Goal: Information Seeking & Learning: Check status

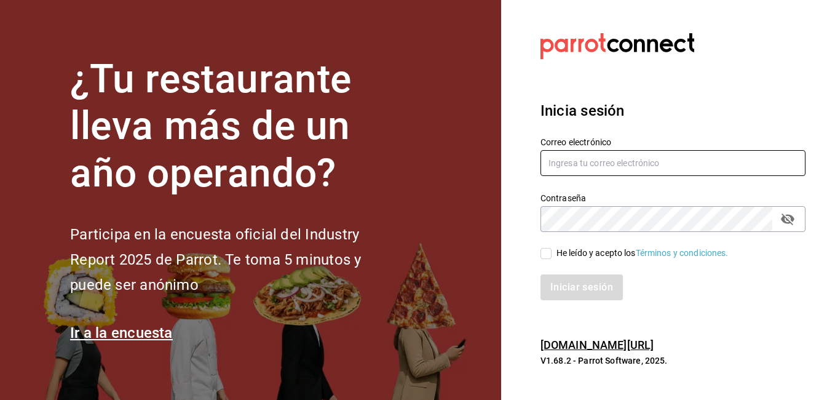
type input "[PERSON_NAME][EMAIL_ADDRESS][PERSON_NAME][DOMAIN_NAME]"
click at [559, 256] on div "He leído y acepto los Términos y condiciones." at bounding box center [642, 253] width 172 height 13
click at [551, 256] on input "He leído y acepto los Términos y condiciones." at bounding box center [545, 253] width 11 height 11
checkbox input "true"
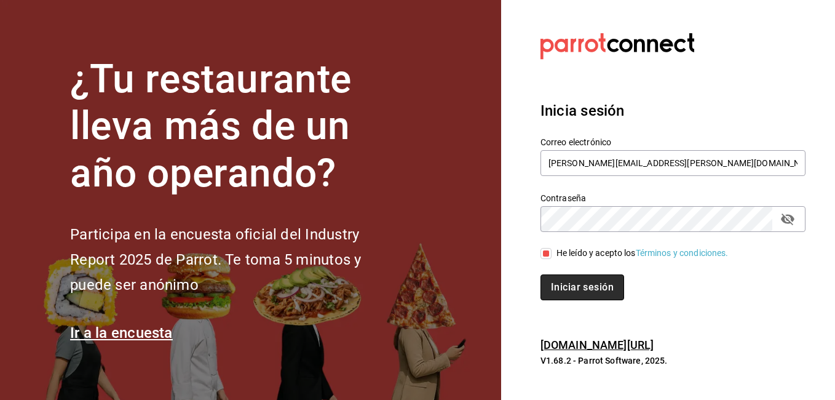
click at [573, 285] on button "Iniciar sesión" at bounding box center [582, 287] width 84 height 26
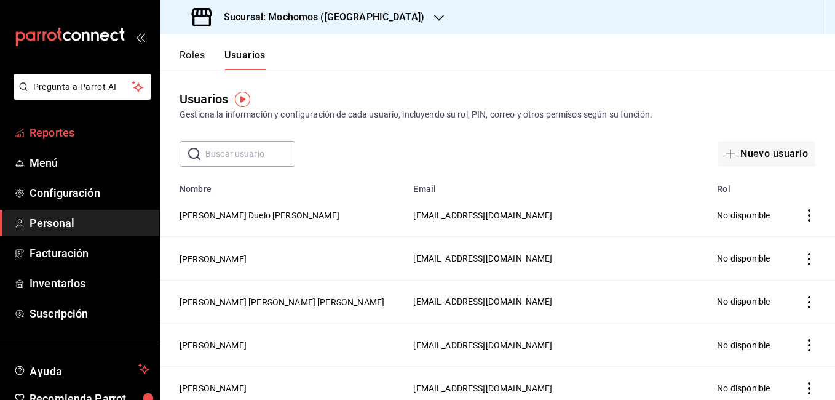
click at [60, 128] on span "Reportes" at bounding box center [90, 132] width 120 height 17
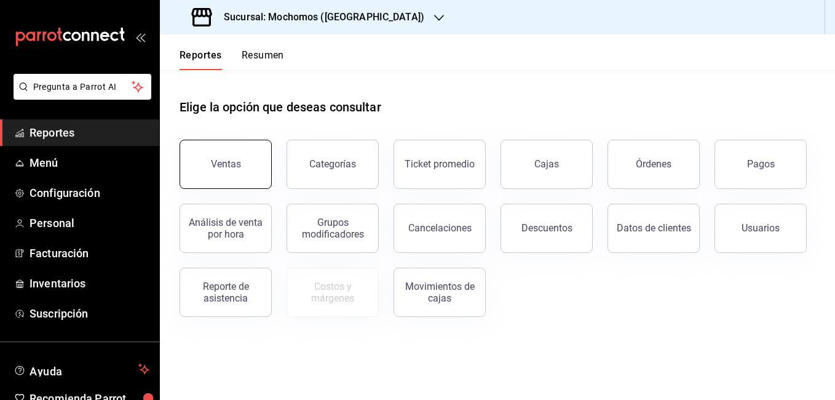
click at [243, 151] on button "Ventas" at bounding box center [226, 164] width 92 height 49
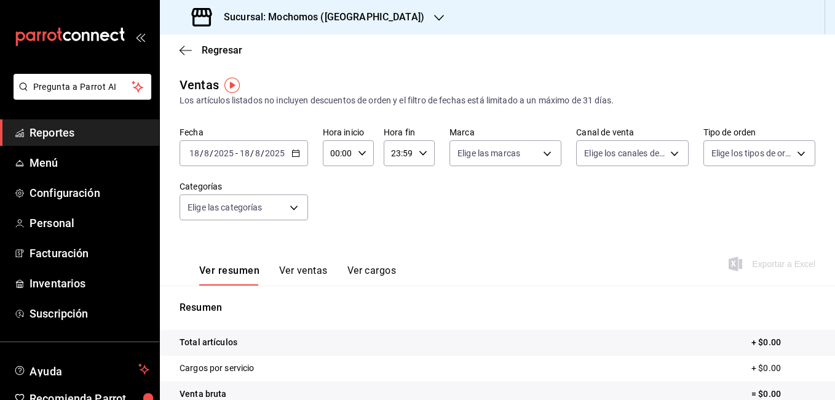
click at [256, 153] on input "8" at bounding box center [258, 153] width 6 height 10
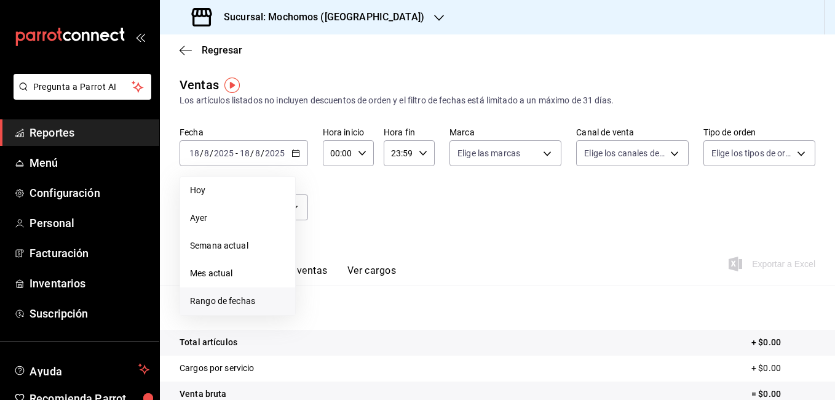
click at [223, 294] on span "Rango de fechas" at bounding box center [237, 300] width 95 height 13
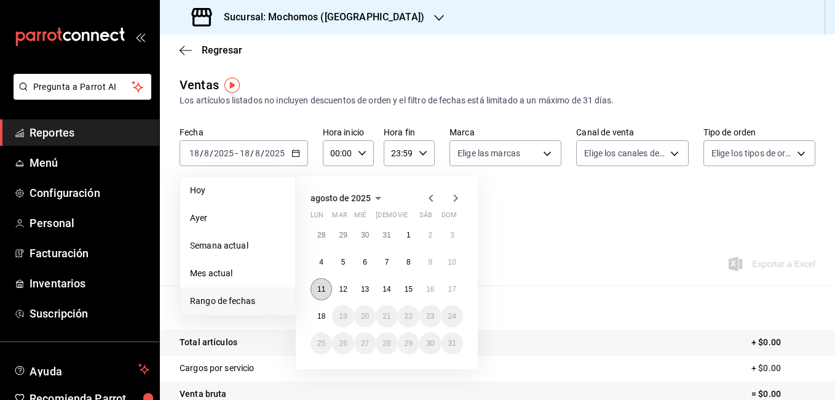
click at [326, 284] on button "11" at bounding box center [321, 289] width 22 height 22
click at [325, 317] on abbr "18" at bounding box center [321, 316] width 8 height 9
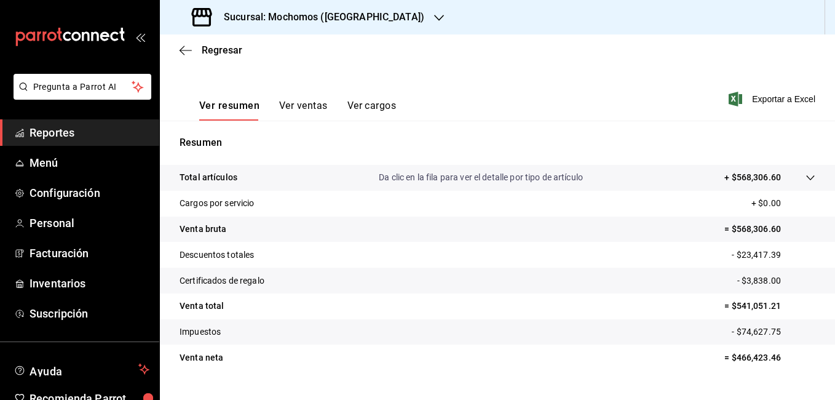
scroll to position [189, 0]
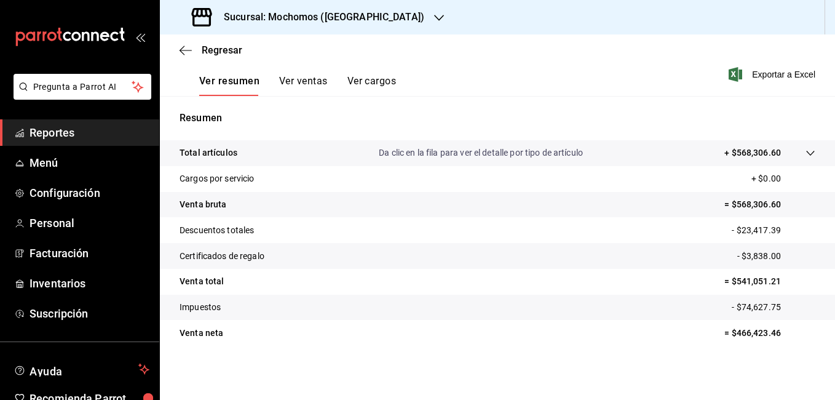
click at [507, 342] on tr "Venta neta = $466,423.46" at bounding box center [497, 333] width 675 height 26
click at [200, 25] on icon at bounding box center [201, 17] width 20 height 18
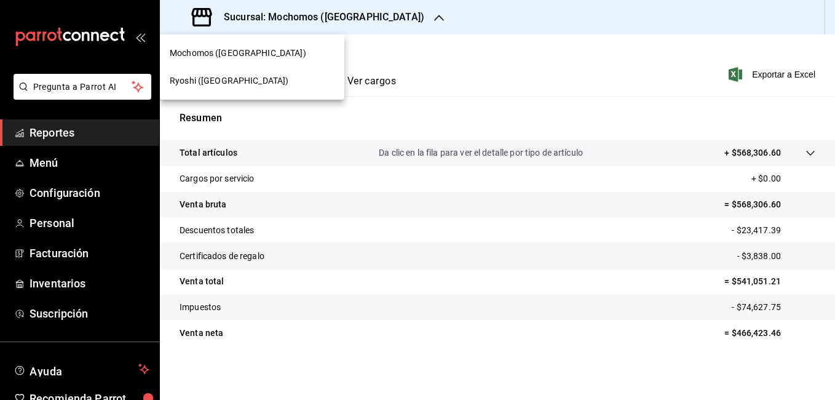
click at [192, 78] on span "Ryoshi (Cancun)" at bounding box center [229, 80] width 119 height 13
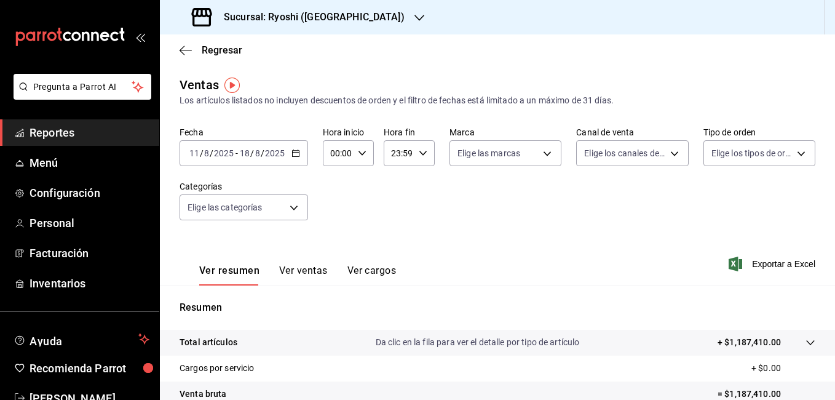
click at [237, 157] on span "-" at bounding box center [236, 153] width 2 height 10
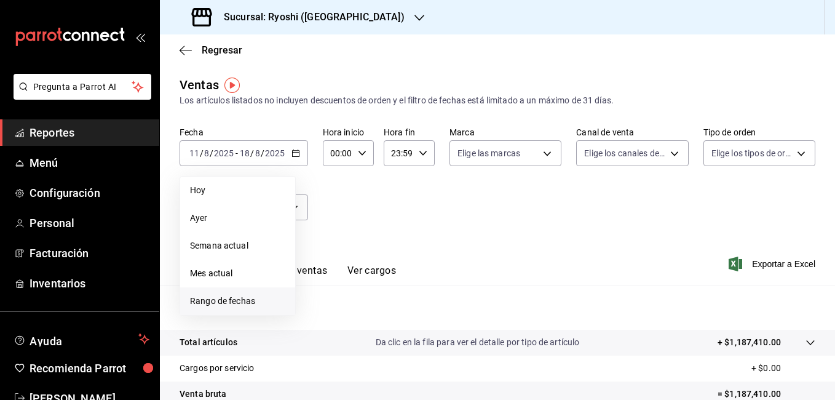
click at [207, 300] on span "Rango de fechas" at bounding box center [237, 300] width 95 height 13
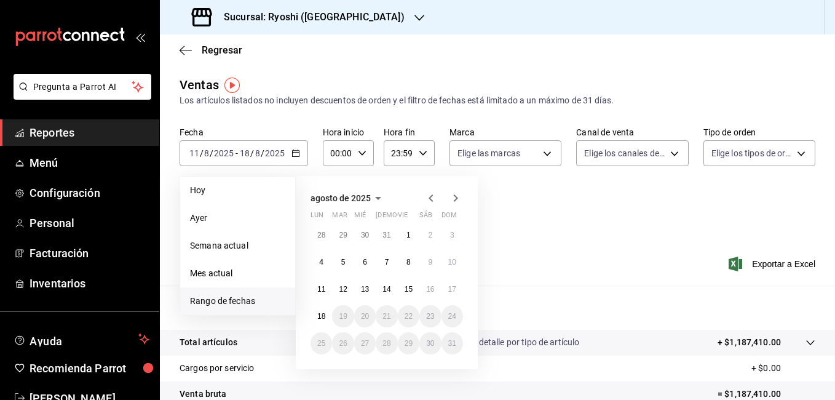
click at [207, 300] on span "Rango de fechas" at bounding box center [237, 300] width 95 height 13
click at [320, 286] on abbr "11" at bounding box center [321, 289] width 8 height 9
click at [321, 312] on abbr "18" at bounding box center [321, 316] width 8 height 9
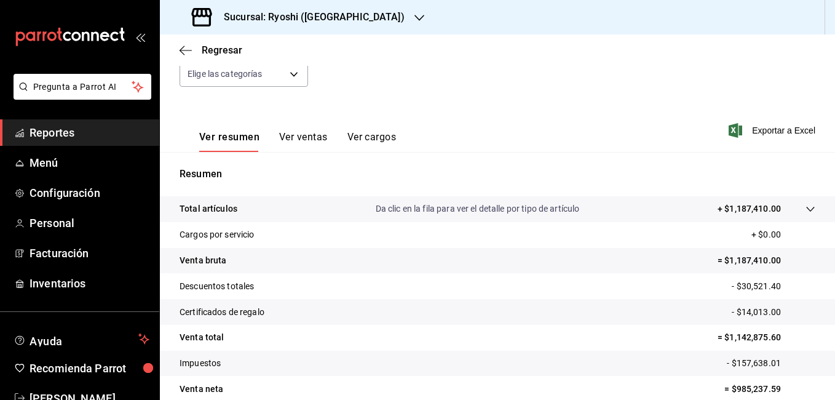
scroll to position [189, 0]
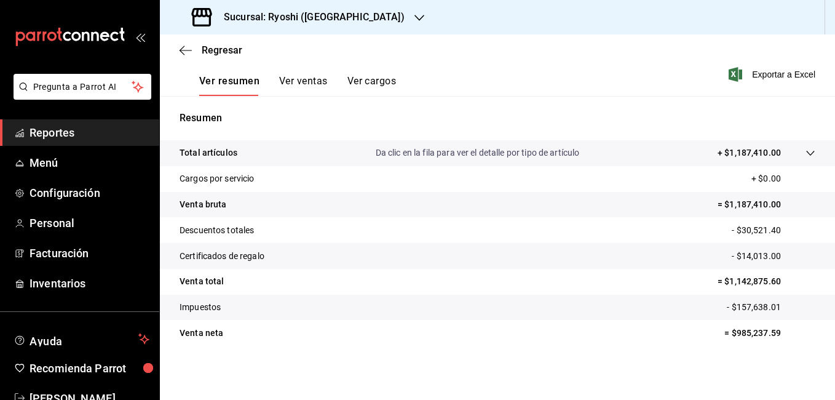
click at [590, 375] on div "Ventas Los artículos listados no incluyen descuentos de orden y el filtro de fe…" at bounding box center [497, 133] width 675 height 494
